Goal: Navigation & Orientation: Find specific page/section

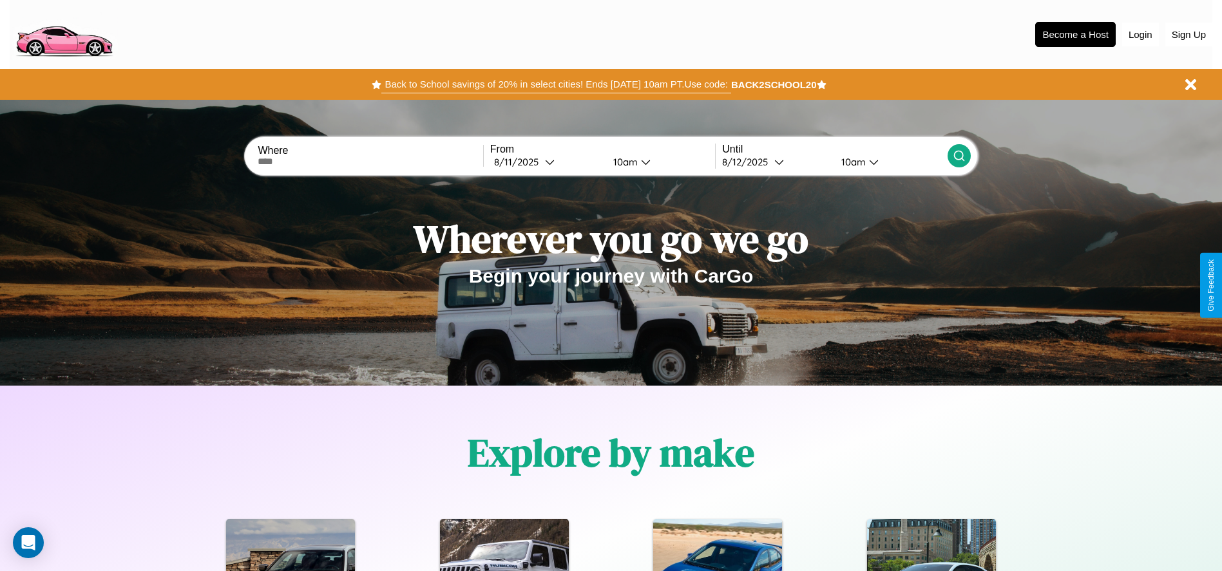
click at [556, 84] on button "Back to School savings of 20% in select cities! Ends [DATE] 10am PT. Use code:" at bounding box center [555, 84] width 349 height 18
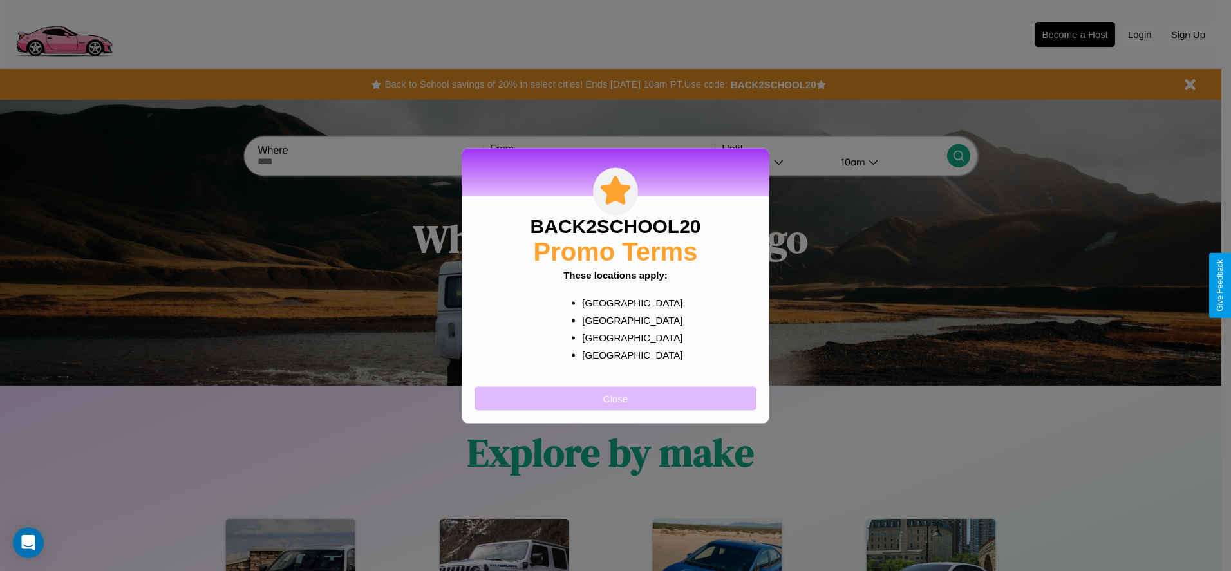
click at [616, 398] on button "Close" at bounding box center [616, 398] width 282 height 24
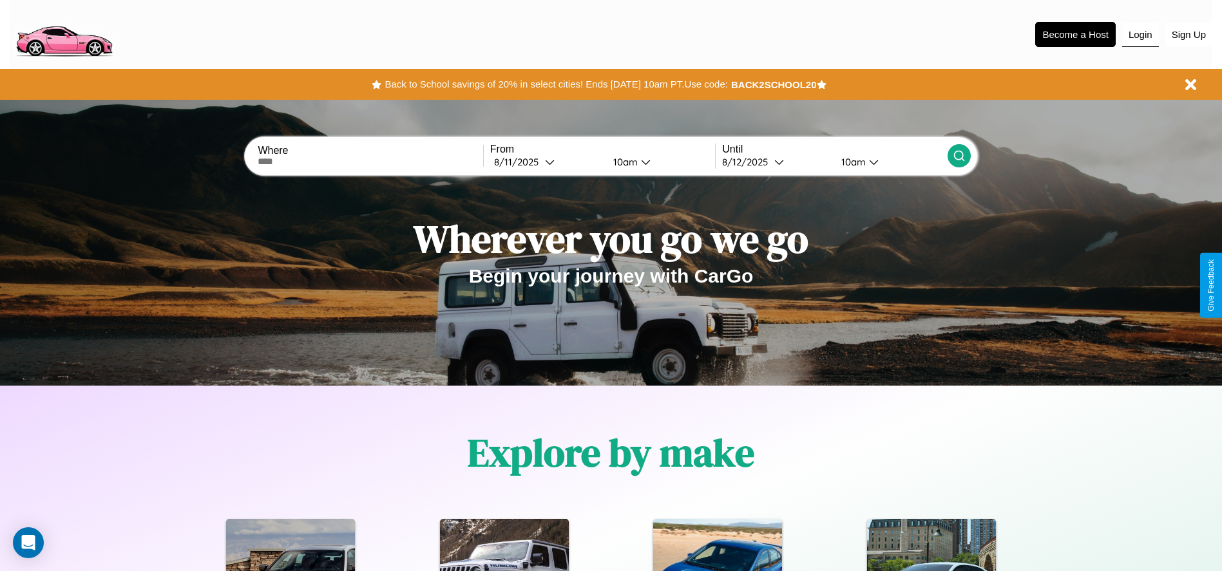
click at [1140, 34] on button "Login" at bounding box center [1140, 35] width 37 height 24
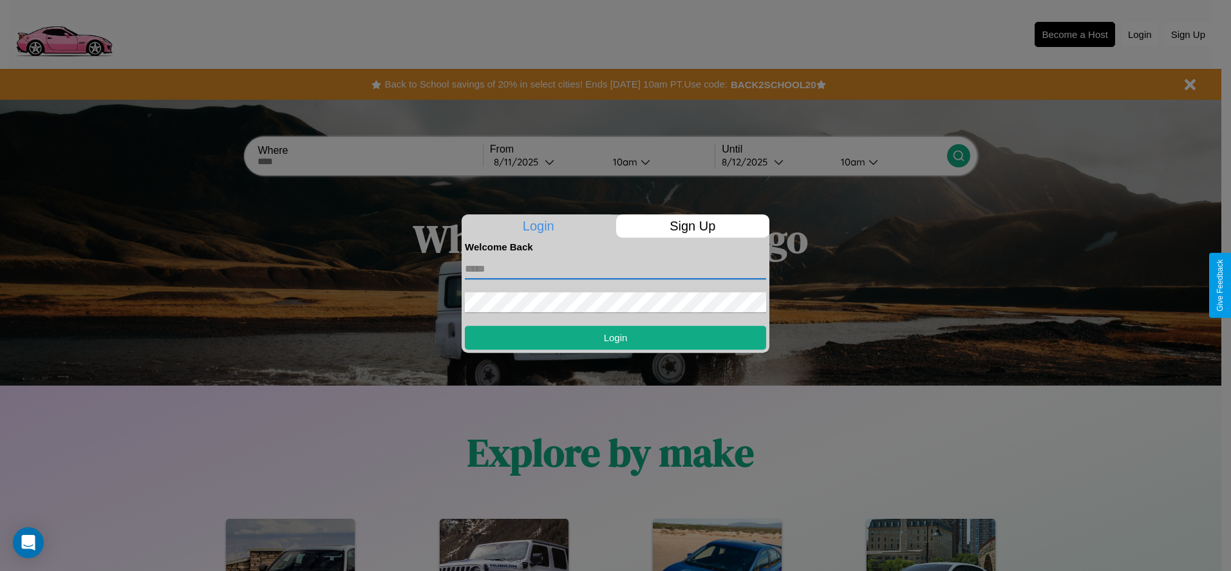
click at [616, 269] on input "text" at bounding box center [615, 269] width 301 height 21
type input "**********"
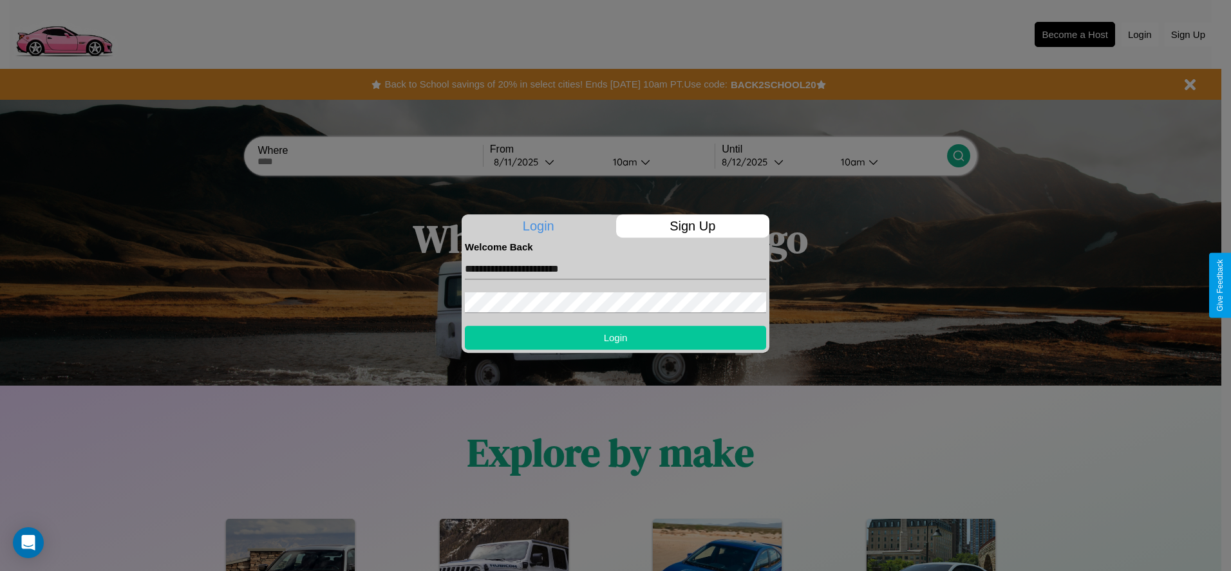
click at [616, 337] on button "Login" at bounding box center [615, 338] width 301 height 24
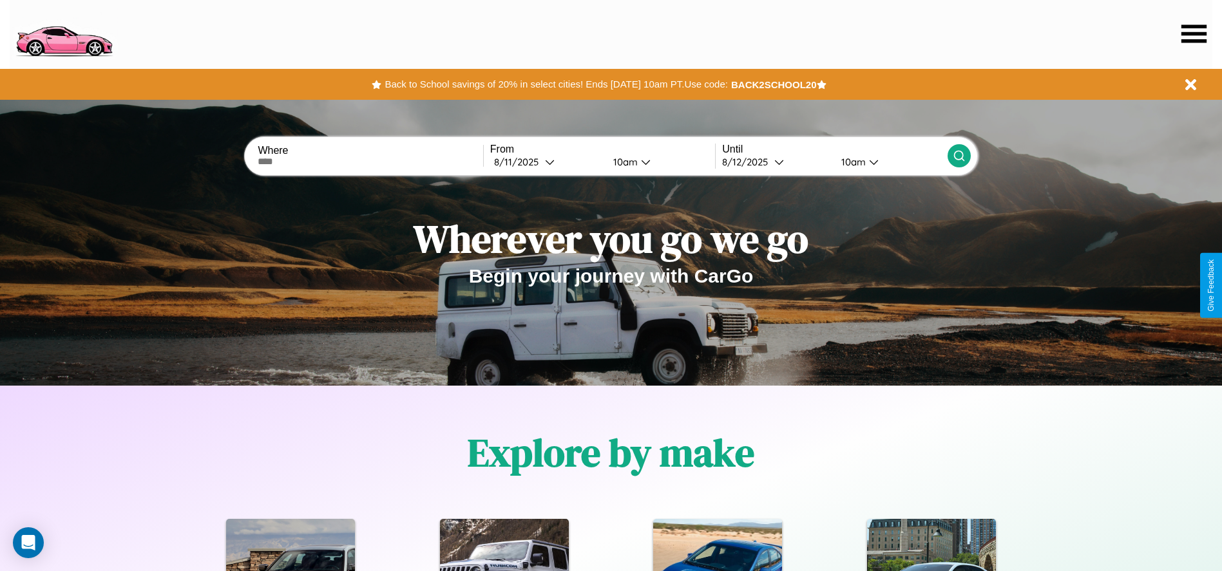
click at [1193, 33] on icon at bounding box center [1193, 33] width 25 height 18
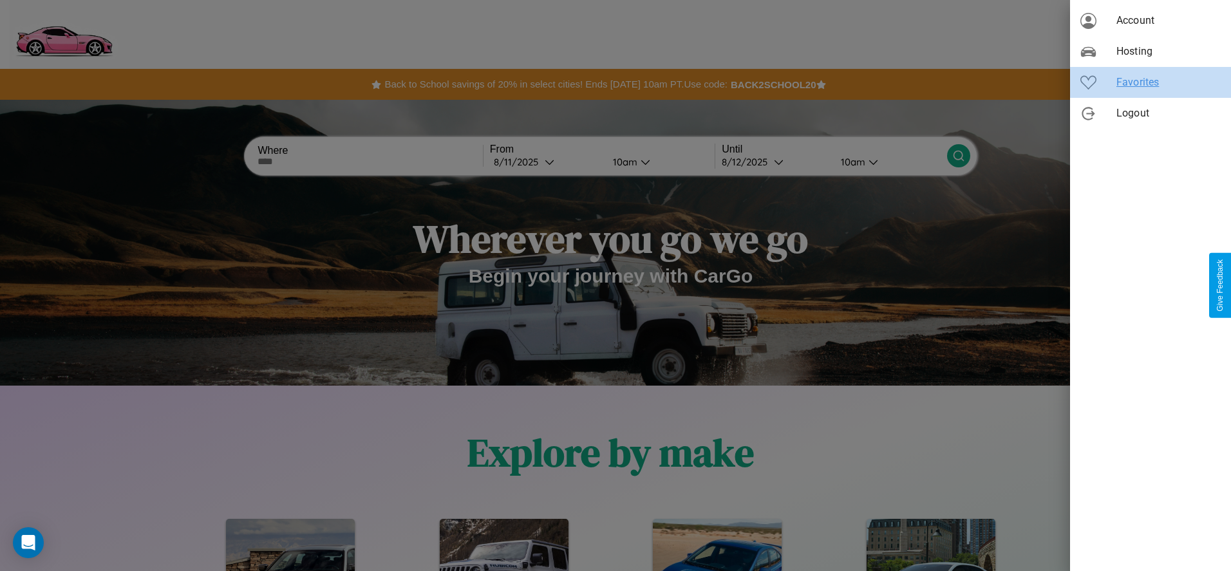
click at [1151, 82] on span "Favorites" at bounding box center [1169, 82] width 104 height 15
